Goal: Task Accomplishment & Management: Complete application form

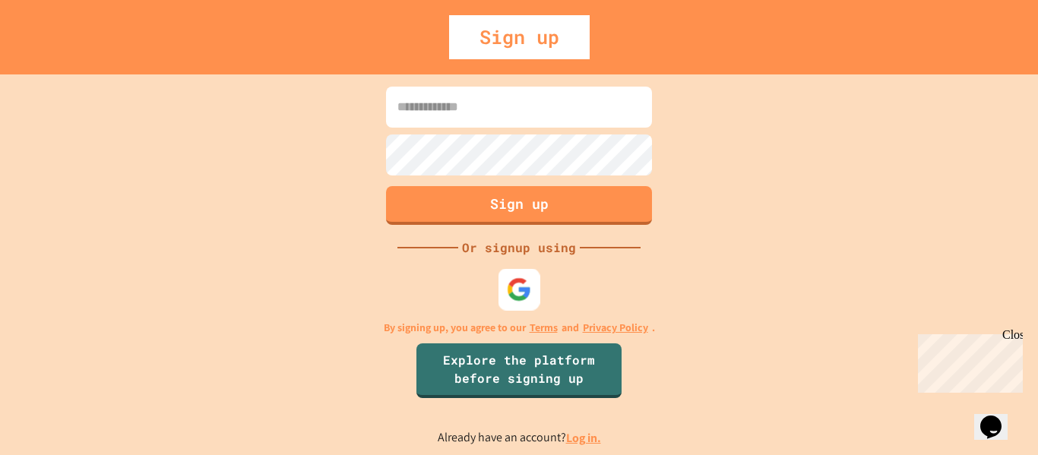
click at [528, 283] on img at bounding box center [519, 289] width 25 height 25
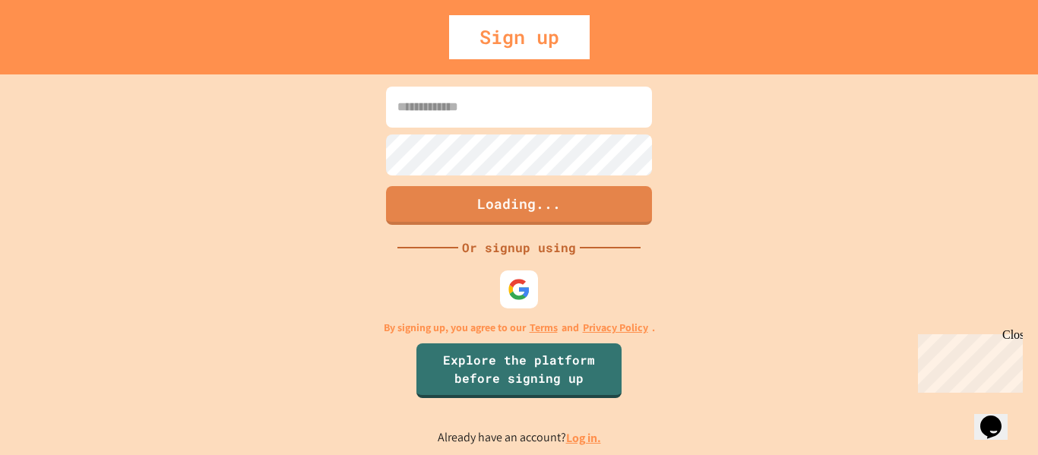
click at [510, 287] on img at bounding box center [519, 289] width 23 height 23
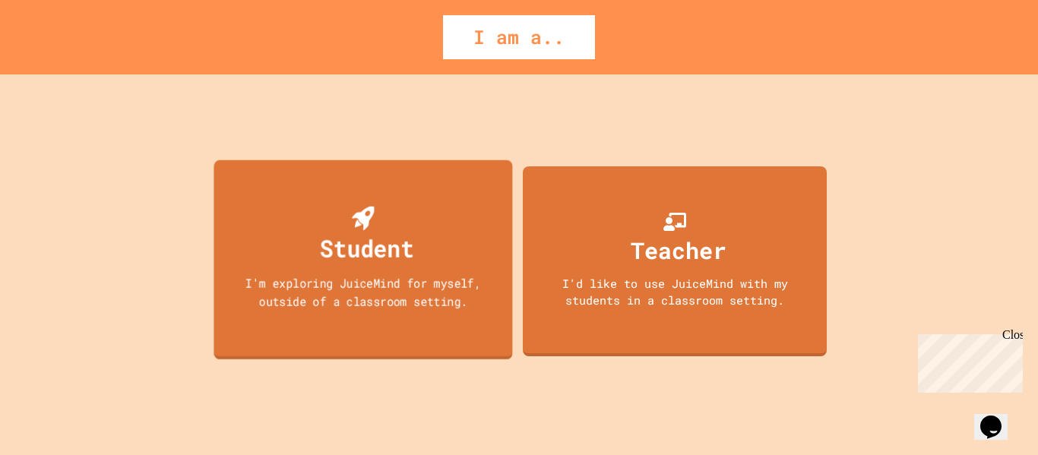
click at [421, 200] on div "Student I'm exploring JuiceMind for myself, outside of a classroom setting." at bounding box center [363, 260] width 299 height 200
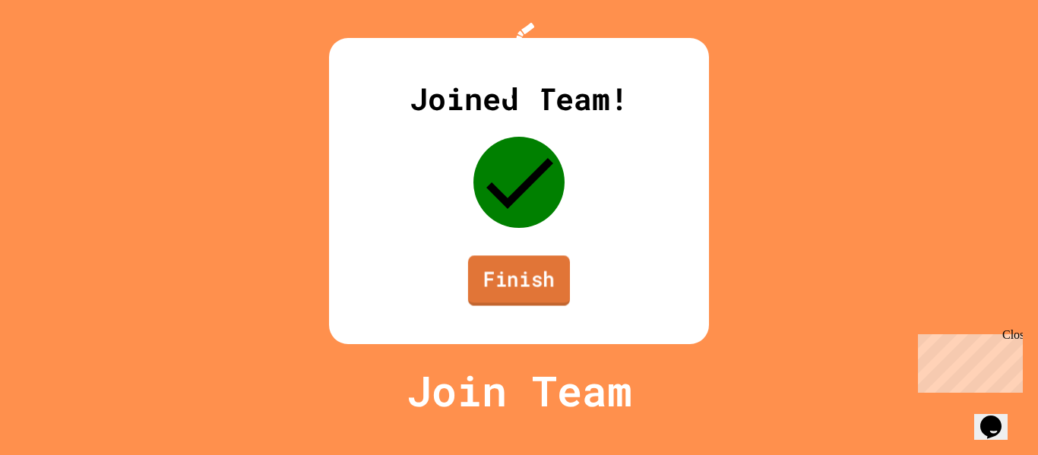
drag, startPoint x: 485, startPoint y: 313, endPoint x: 475, endPoint y: 312, distance: 10.0
click at [475, 306] on link "Finish" at bounding box center [519, 280] width 102 height 50
